Goal: Information Seeking & Learning: Learn about a topic

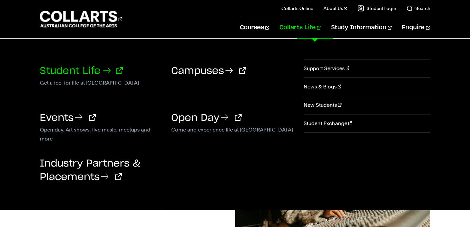
click at [84, 67] on link "Student Life" at bounding box center [81, 71] width 83 height 10
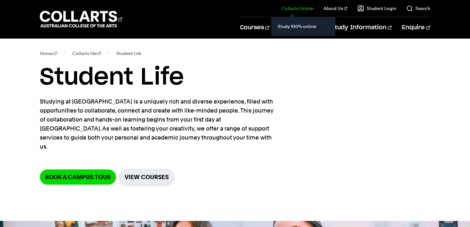
click at [298, 12] on il "Collarts Online Study 100% online" at bounding box center [292, 8] width 42 height 17
click at [297, 24] on link "Study 100% online" at bounding box center [303, 26] width 54 height 9
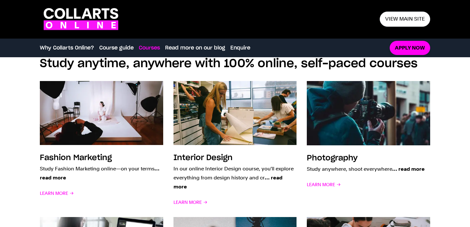
scroll to position [471, 0]
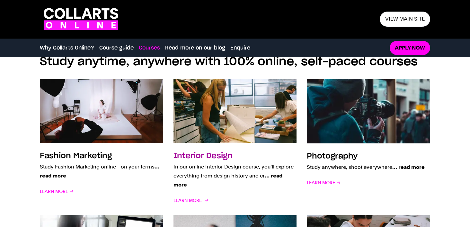
click at [276, 175] on span "… read more" at bounding box center [228, 180] width 109 height 15
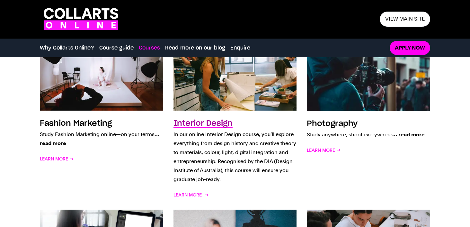
scroll to position [506, 0]
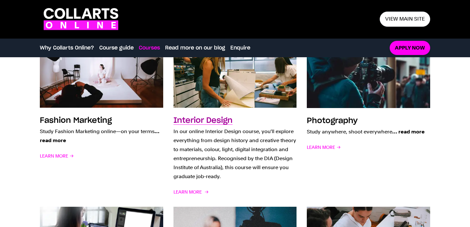
click at [210, 120] on h3 "Interior Design" at bounding box center [203, 121] width 59 height 8
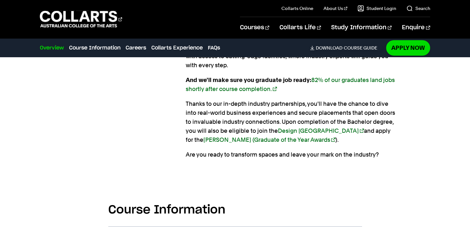
scroll to position [610, 0]
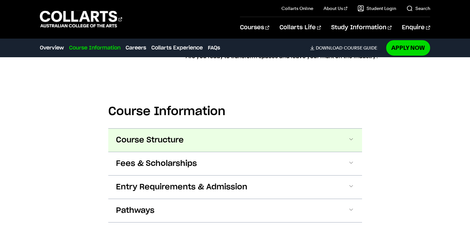
click at [203, 134] on button "Course Structure" at bounding box center [235, 140] width 254 height 23
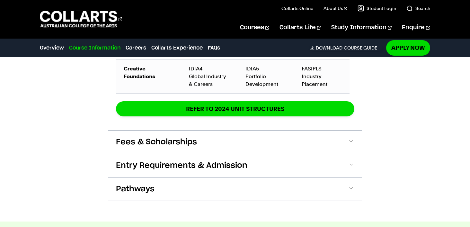
scroll to position [1146, 0]
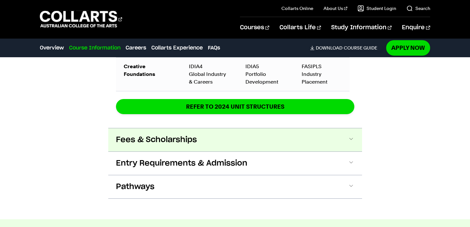
click at [203, 135] on button "Fees & Scholarships" at bounding box center [235, 139] width 254 height 23
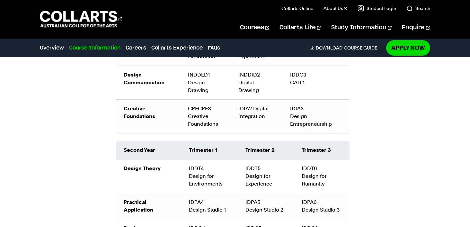
scroll to position [949, 0]
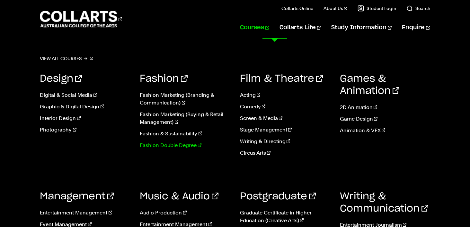
click at [184, 147] on link "Fashion Double Degree" at bounding box center [185, 145] width 90 height 8
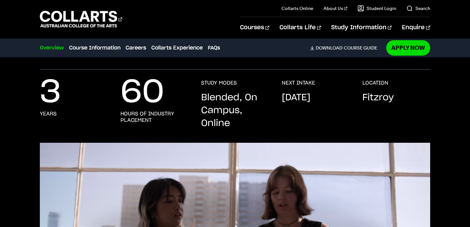
scroll to position [174, 0]
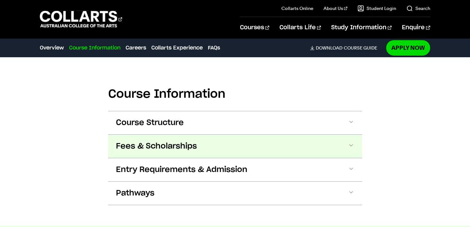
click at [189, 146] on span "Fees & Scholarships" at bounding box center [156, 146] width 81 height 10
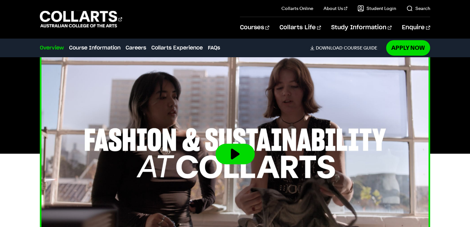
scroll to position [276, 0]
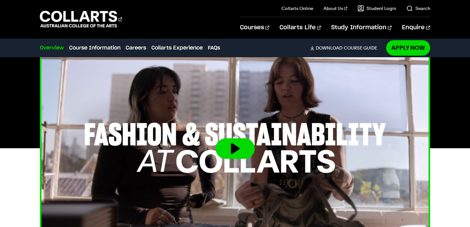
click at [243, 149] on button at bounding box center [235, 148] width 39 height 21
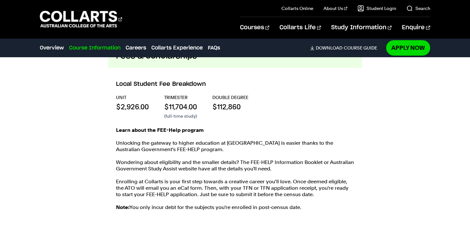
scroll to position [765, 0]
drag, startPoint x: 218, startPoint y: 107, endPoint x: 241, endPoint y: 106, distance: 22.5
click at [241, 106] on p "$112,860" at bounding box center [230, 107] width 36 height 10
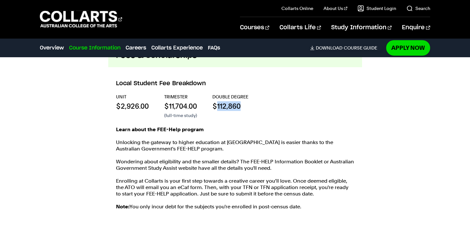
scroll to position [765, 0]
click at [226, 108] on p "$112,860" at bounding box center [230, 106] width 36 height 10
drag, startPoint x: 219, startPoint y: 106, endPoint x: 243, endPoint y: 106, distance: 24.1
click at [243, 106] on p "$112,860" at bounding box center [230, 106] width 36 height 10
click at [221, 104] on p "$112,860" at bounding box center [230, 106] width 36 height 10
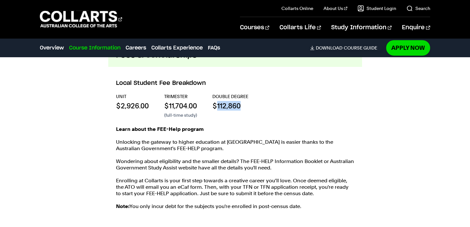
drag, startPoint x: 217, startPoint y: 104, endPoint x: 240, endPoint y: 102, distance: 22.9
click at [240, 102] on p "$112,860" at bounding box center [230, 106] width 36 height 10
click at [117, 21] on 1 "Go to homepage" at bounding box center [78, 19] width 77 height 17
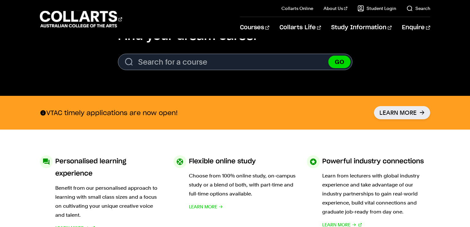
scroll to position [223, 0]
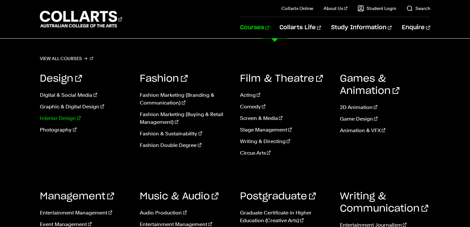
click at [67, 119] on link "Interior Design" at bounding box center [85, 118] width 90 height 8
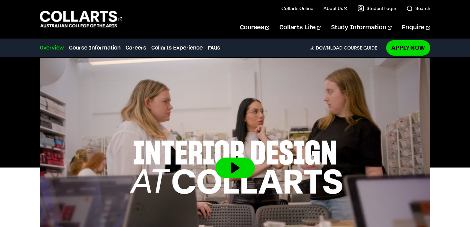
scroll to position [203, 0]
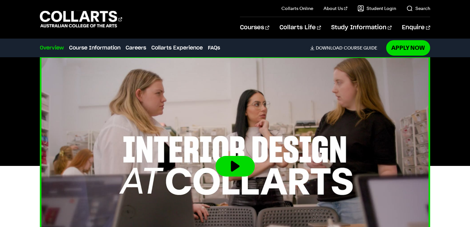
click at [229, 168] on button at bounding box center [235, 166] width 39 height 21
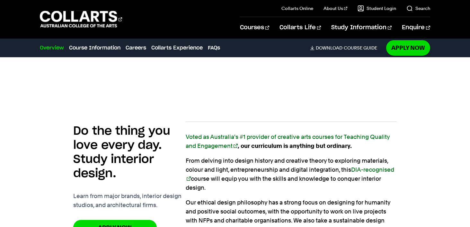
scroll to position [385, 0]
